Goal: Find specific page/section: Find specific page/section

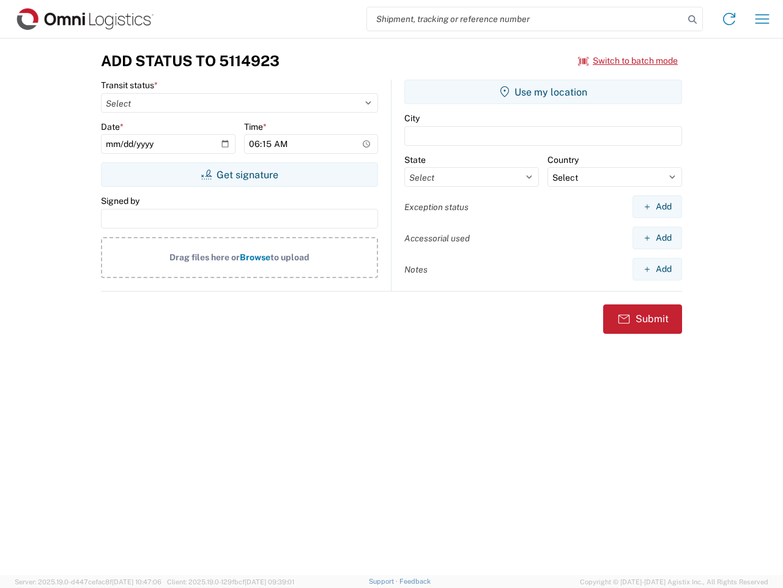
click at [526, 19] on input "search" at bounding box center [525, 18] width 317 height 23
click at [693, 20] on icon at bounding box center [692, 19] width 17 height 17
click at [730, 19] on icon at bounding box center [730, 19] width 20 height 20
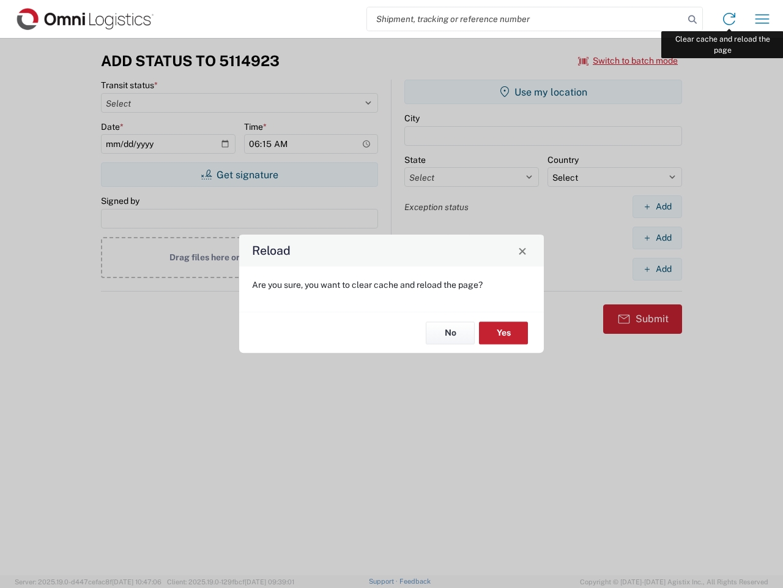
click at [763, 19] on div "Reload Are you sure, you want to clear cache and reload the page? No Yes" at bounding box center [391, 294] width 783 height 588
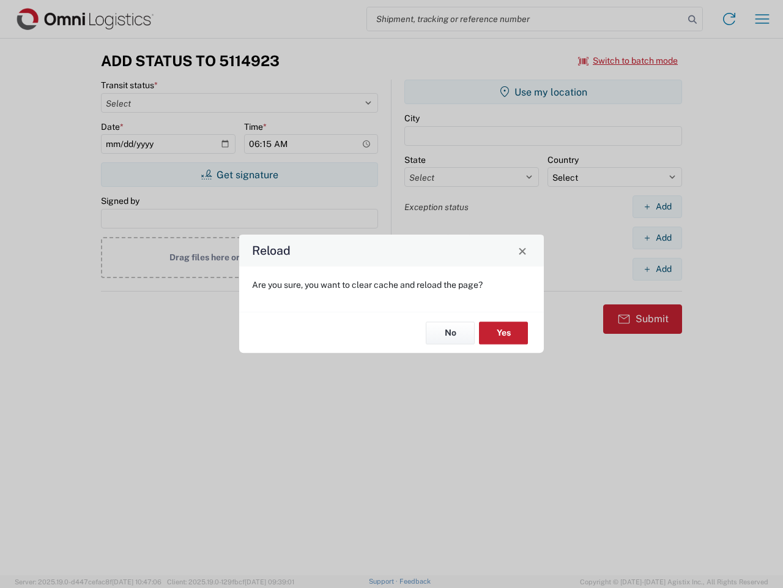
click at [629, 61] on div "Reload Are you sure, you want to clear cache and reload the page? No Yes" at bounding box center [391, 294] width 783 height 588
click at [239, 174] on div "Reload Are you sure, you want to clear cache and reload the page? No Yes" at bounding box center [391, 294] width 783 height 588
click at [543, 92] on div "Reload Are you sure, you want to clear cache and reload the page? No Yes" at bounding box center [391, 294] width 783 height 588
click at [657, 206] on div "Reload Are you sure, you want to clear cache and reload the page? No Yes" at bounding box center [391, 294] width 783 height 588
click at [657, 237] on div "Reload Are you sure, you want to clear cache and reload the page? No Yes" at bounding box center [391, 294] width 783 height 588
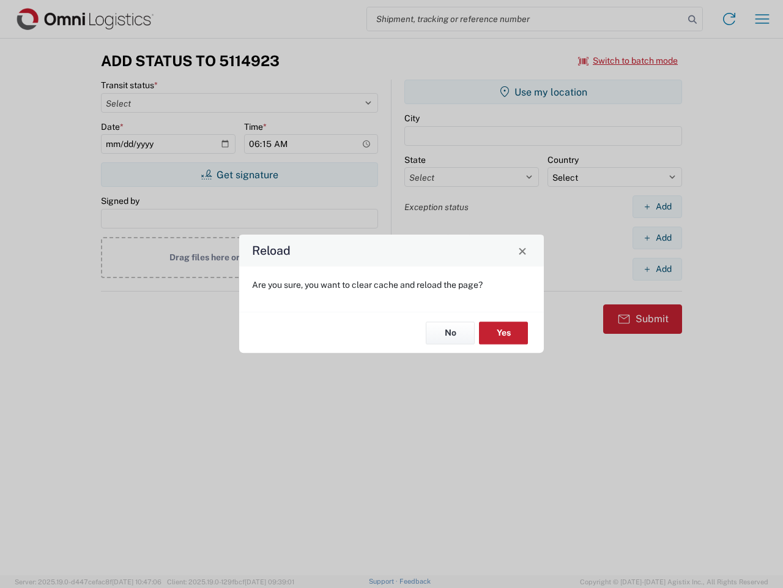
click at [657, 269] on div "Reload Are you sure, you want to clear cache and reload the page? No Yes" at bounding box center [391, 294] width 783 height 588
